Goal: Check status

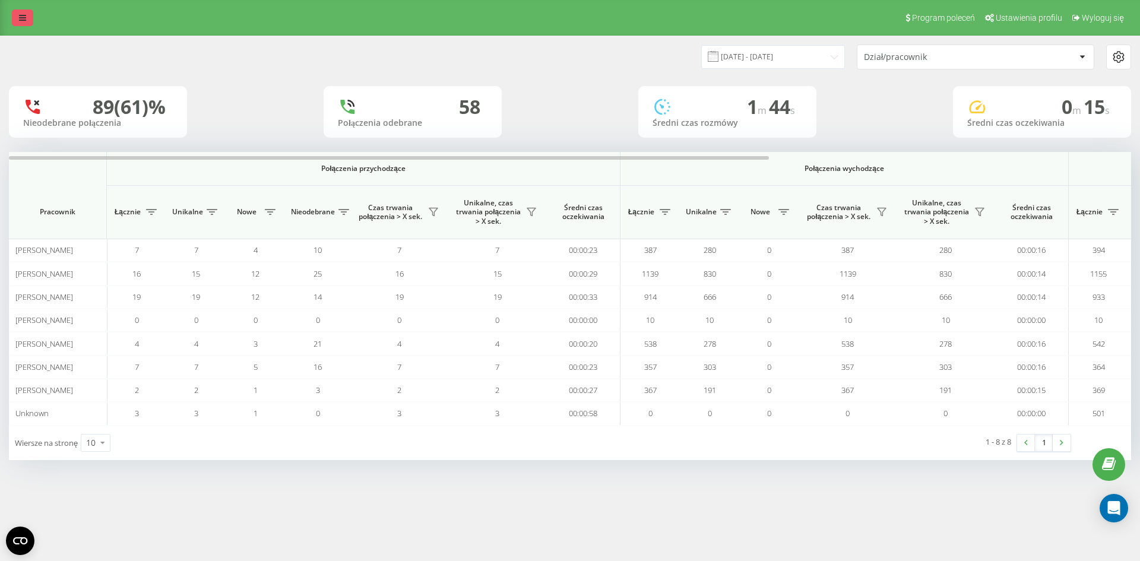
click at [21, 18] on icon at bounding box center [22, 18] width 7 height 8
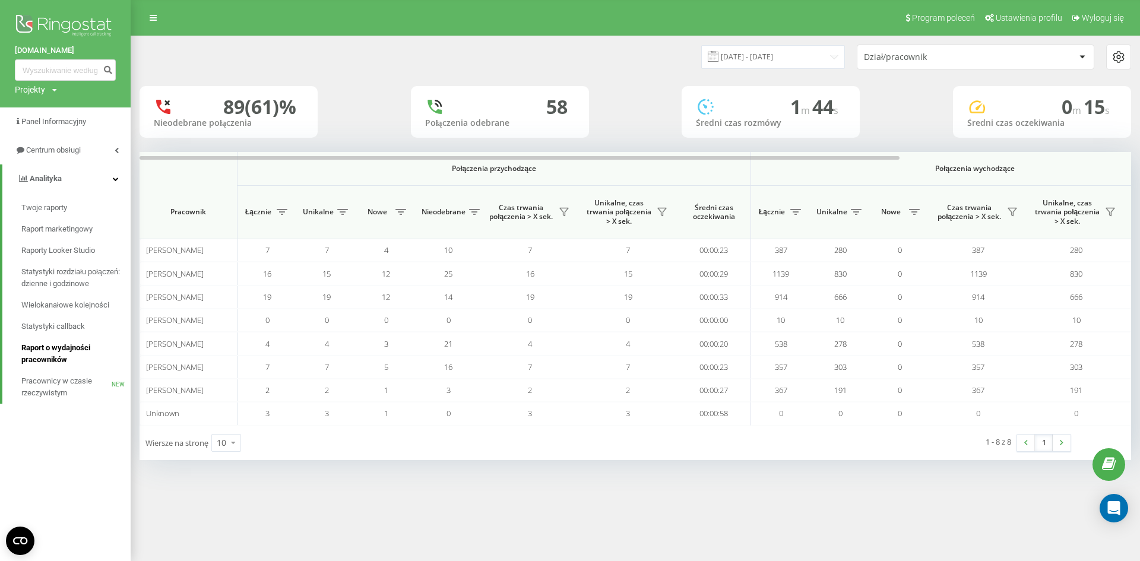
click at [54, 359] on span "Raport o wydajności pracowników" at bounding box center [72, 354] width 103 height 24
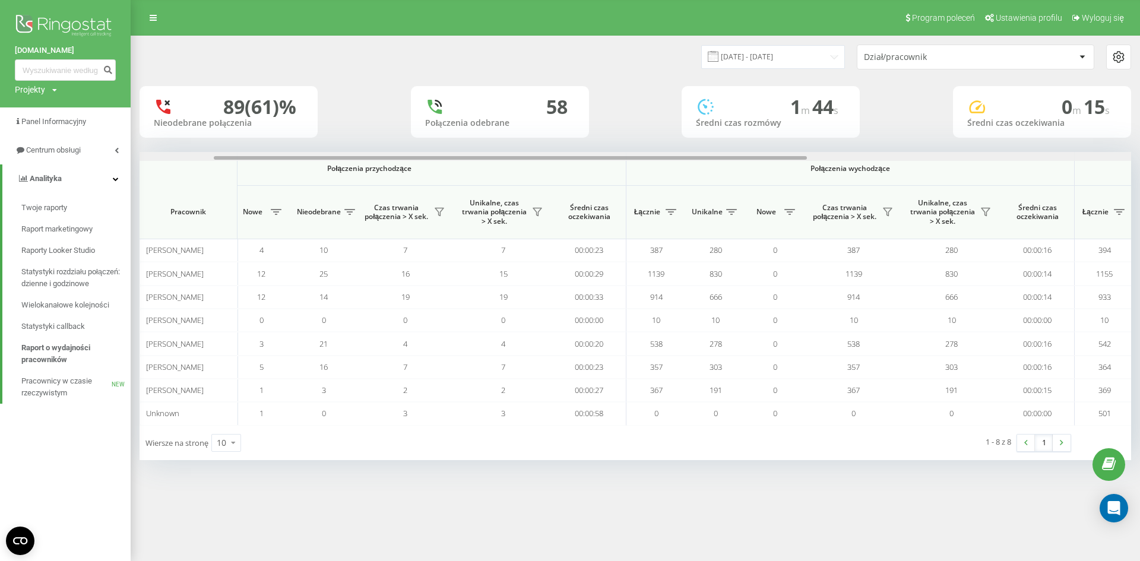
drag, startPoint x: 257, startPoint y: 159, endPoint x: 342, endPoint y: 159, distance: 84.3
click at [342, 159] on div at bounding box center [510, 158] width 593 height 4
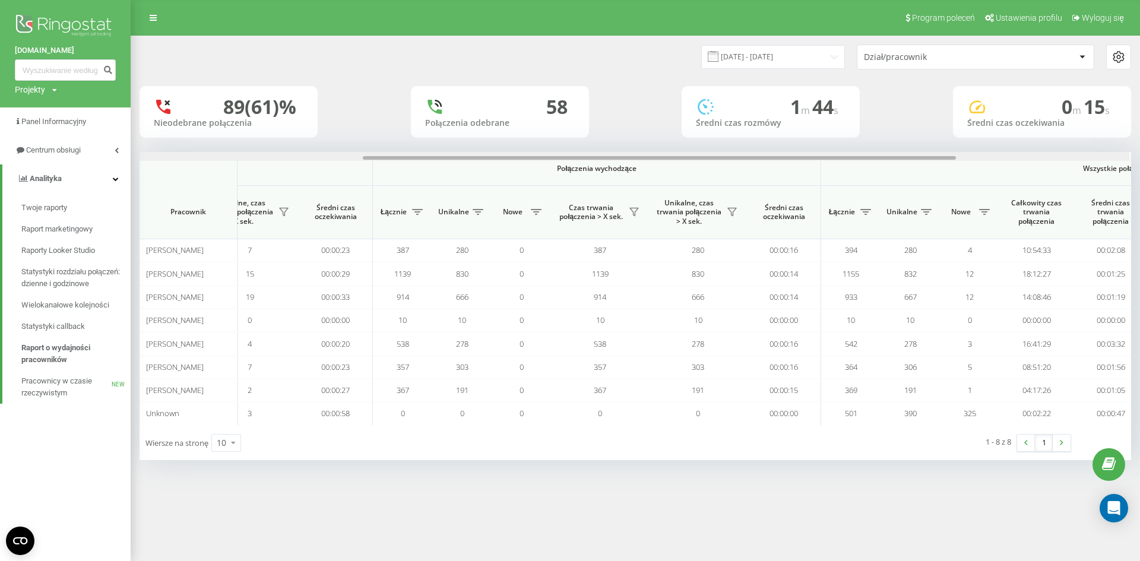
scroll to position [0, 375]
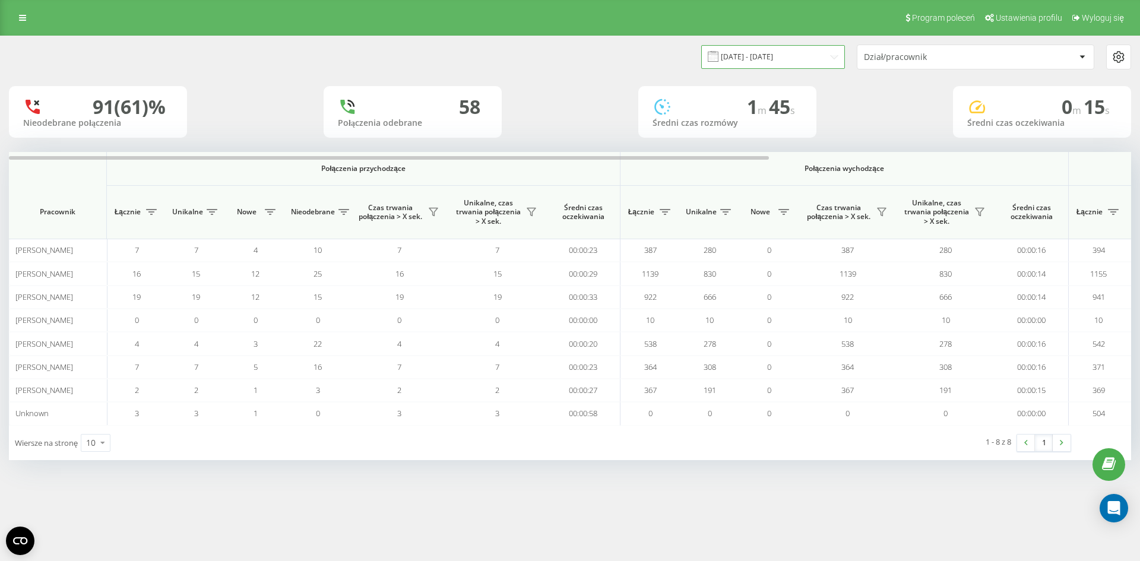
click at [802, 55] on input "[DATE] - [DATE]" at bounding box center [773, 56] width 144 height 23
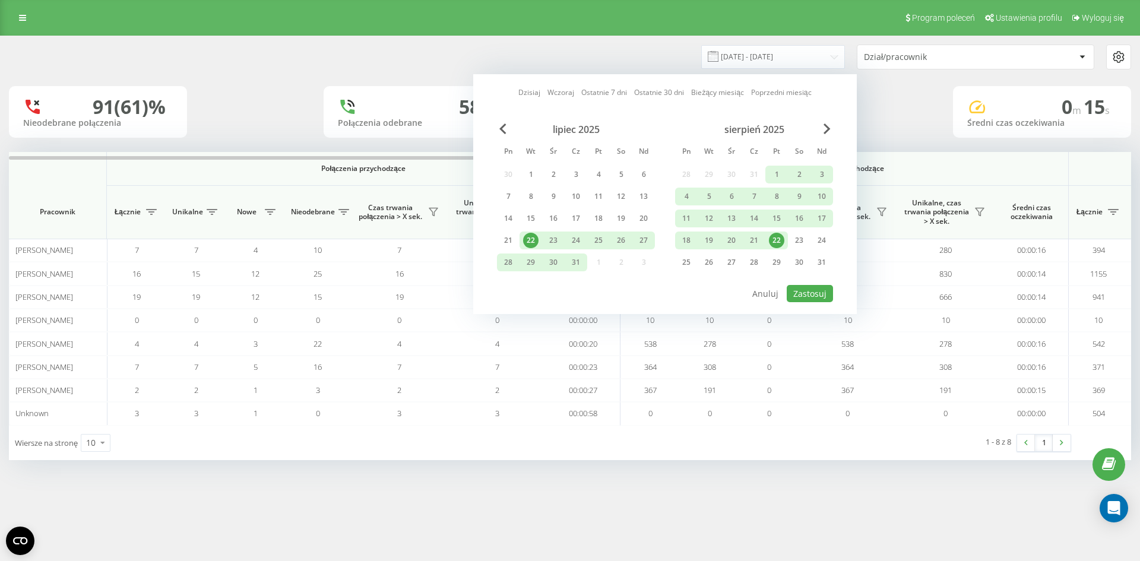
click at [780, 242] on div "22" at bounding box center [776, 240] width 15 height 15
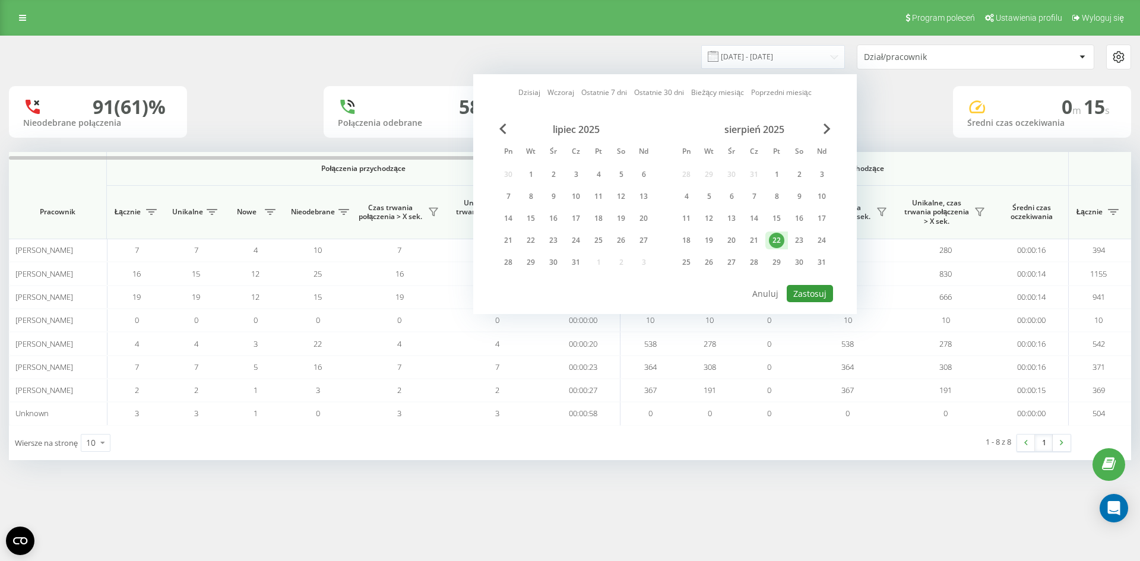
click at [813, 293] on button "Zastosuj" at bounding box center [810, 293] width 46 height 17
type input "[DATE] - [DATE]"
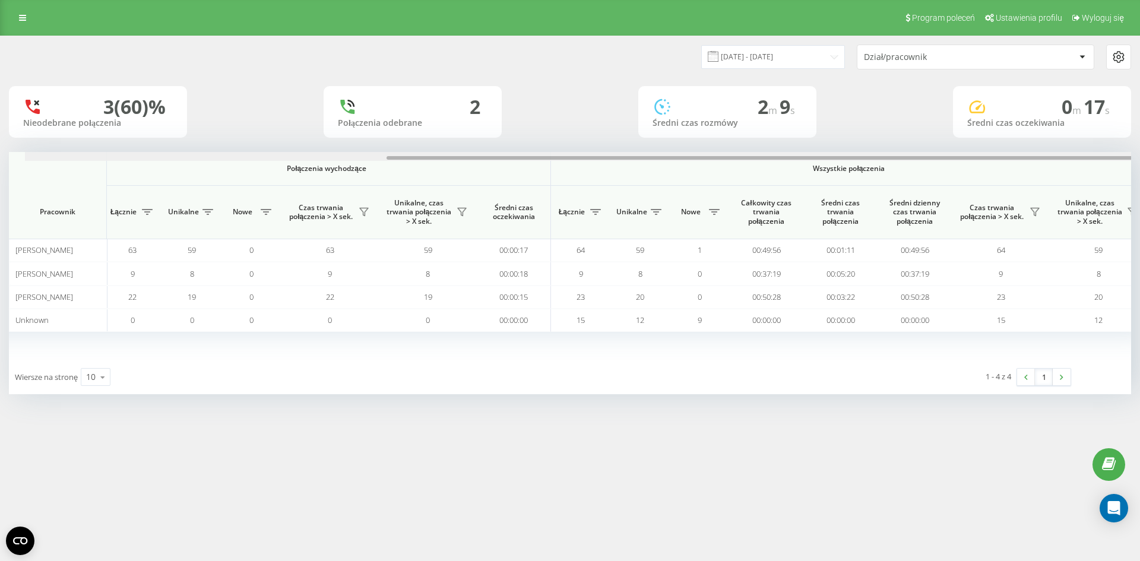
scroll to position [0, 535]
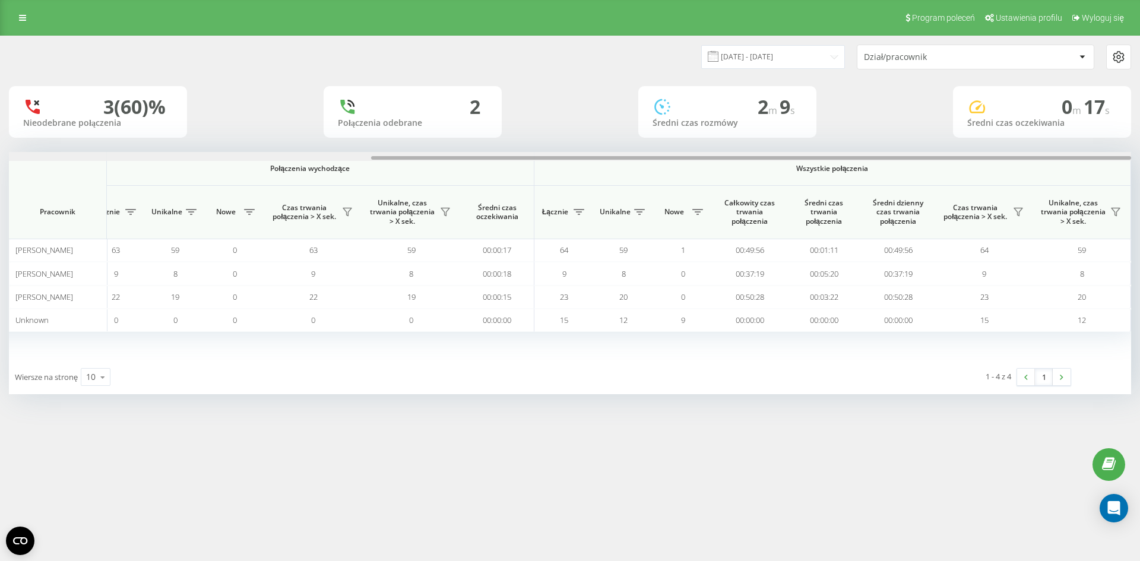
drag, startPoint x: 555, startPoint y: 157, endPoint x: 997, endPoint y: 112, distance: 444.2
click at [997, 112] on div "[DATE] - [DATE] Dział/pracownik 3 (60)% Nieodebrane połączenia 2 Połączenia ode…" at bounding box center [570, 215] width 1123 height 358
